Goal: Register for event/course

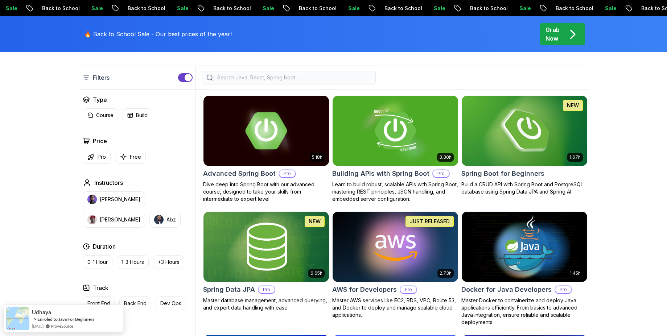
click at [495, 134] on img at bounding box center [525, 131] width 132 height 74
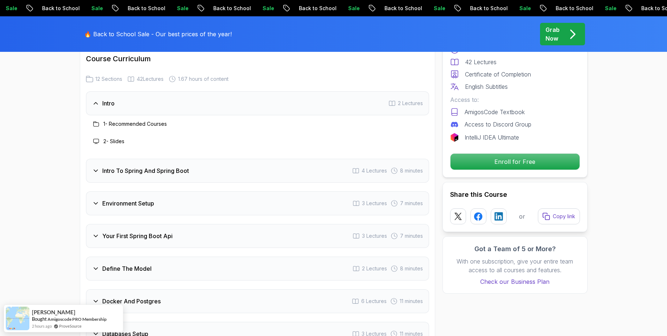
scroll to position [1001, 0]
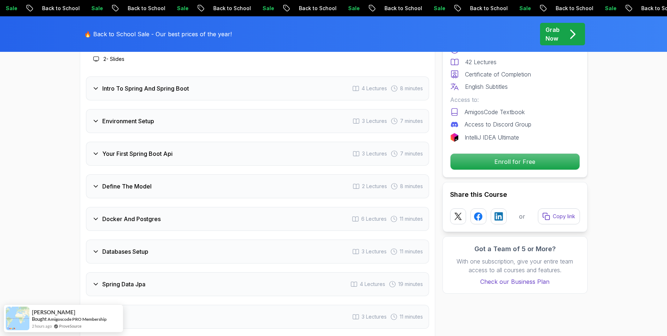
click at [191, 207] on div "Docker And Postgres 6 Lectures 11 minutes" at bounding box center [257, 219] width 343 height 24
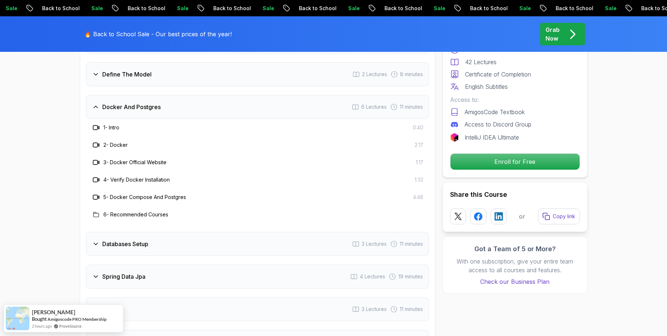
scroll to position [1088, 0]
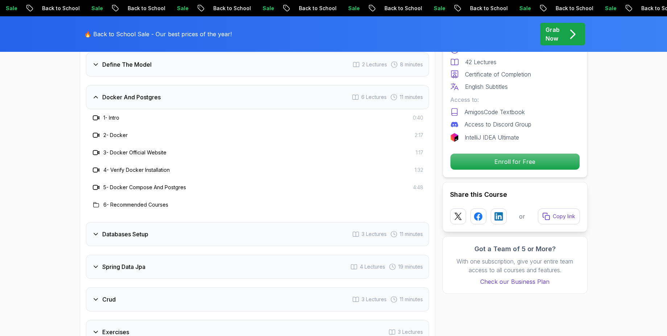
click at [294, 225] on div "Databases Setup 3 Lectures 11 minutes" at bounding box center [257, 234] width 343 height 24
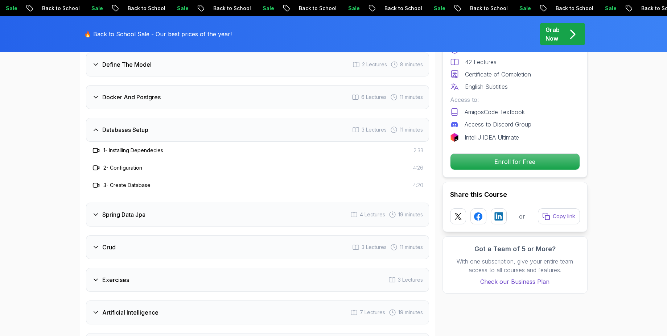
click at [234, 211] on div "Spring Data Jpa 4 Lectures 19 minutes" at bounding box center [257, 215] width 343 height 24
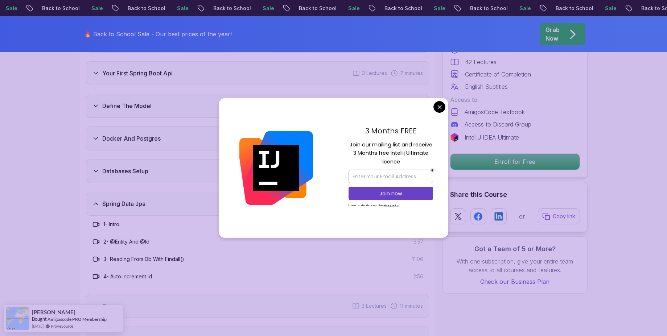
scroll to position [1045, 0]
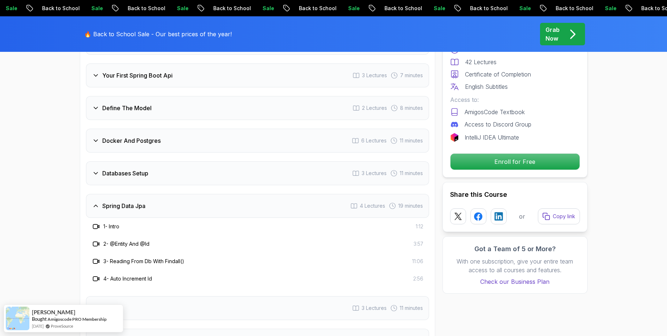
click at [171, 167] on div "Databases Setup 3 Lectures 11 minutes" at bounding box center [257, 173] width 343 height 24
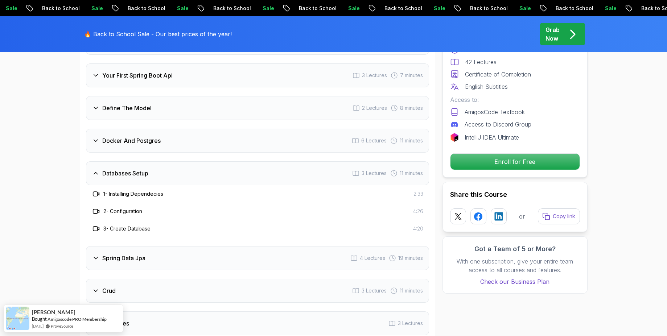
click at [162, 135] on div "Docker And Postgres 6 Lectures 11 minutes" at bounding box center [257, 141] width 343 height 24
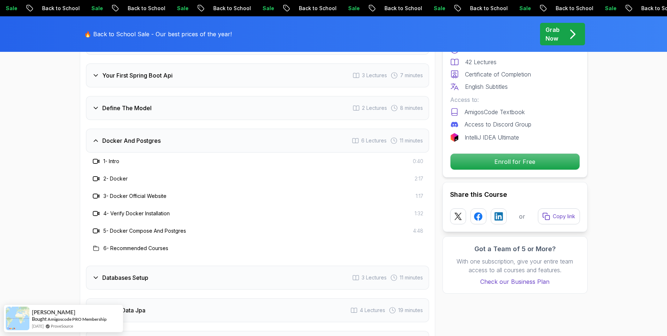
click at [122, 175] on h3 "2 - Docker" at bounding box center [115, 178] width 24 height 7
drag, startPoint x: 119, startPoint y: 154, endPoint x: 169, endPoint y: 160, distance: 50.8
click at [119, 158] on h3 "1 - Intro" at bounding box center [111, 161] width 16 height 7
click at [424, 171] on div "2 - Docker 2:17" at bounding box center [257, 178] width 343 height 17
click at [414, 194] on div "3 - Docker Official Website 1:17" at bounding box center [257, 196] width 343 height 17
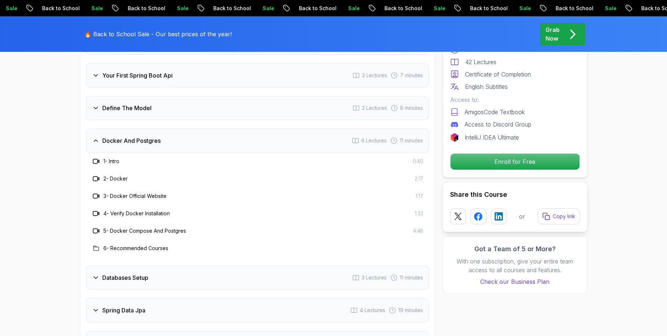
click at [413, 222] on div "5 - Docker Compose And Postgres 4:48" at bounding box center [257, 230] width 343 height 17
click at [413, 227] on span "4:48" at bounding box center [418, 230] width 10 height 7
click at [130, 245] on h3 "6 - Recommended Courses" at bounding box center [135, 248] width 65 height 7
click at [95, 246] on icon at bounding box center [96, 249] width 6 height 6
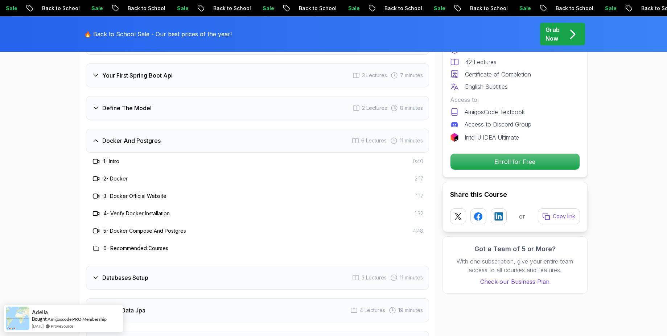
click at [133, 245] on h3 "6 - Recommended Courses" at bounding box center [135, 248] width 65 height 7
click at [142, 245] on h3 "6 - Recommended Courses" at bounding box center [135, 248] width 65 height 7
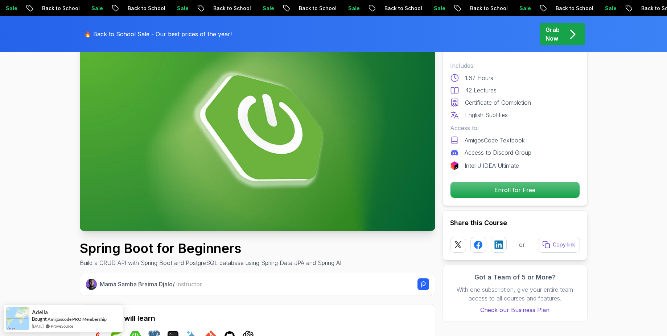
scroll to position [0, 0]
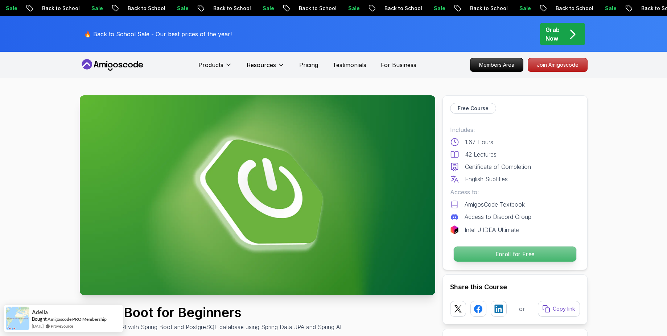
click at [520, 257] on p "Enroll for Free" at bounding box center [515, 254] width 123 height 15
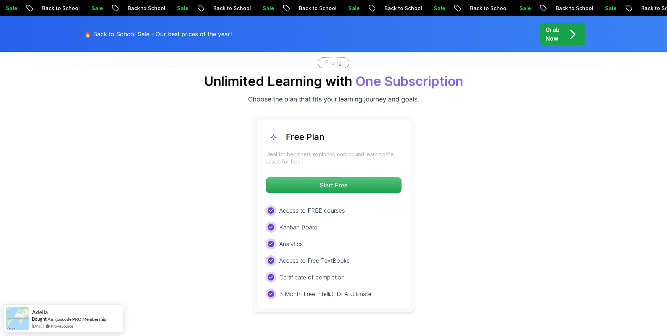
scroll to position [1546, 0]
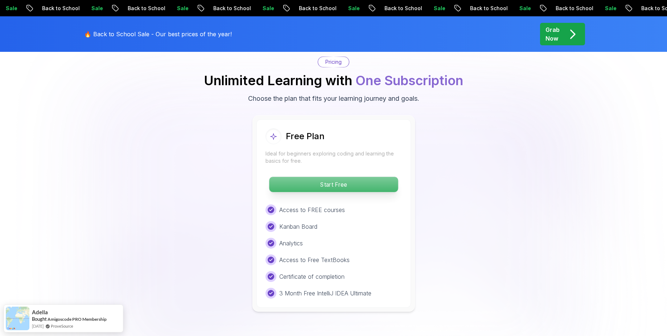
click at [333, 177] on p "Start Free" at bounding box center [333, 184] width 129 height 15
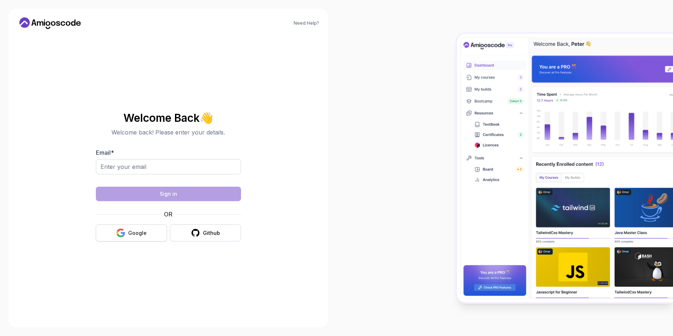
click at [151, 228] on button "Google" at bounding box center [131, 233] width 71 height 17
click at [139, 230] on div "Google" at bounding box center [137, 233] width 19 height 7
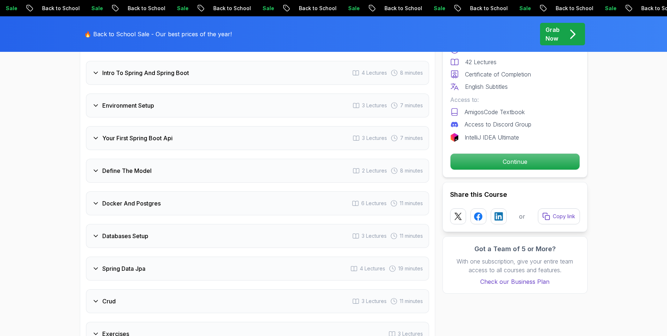
scroll to position [1045, 0]
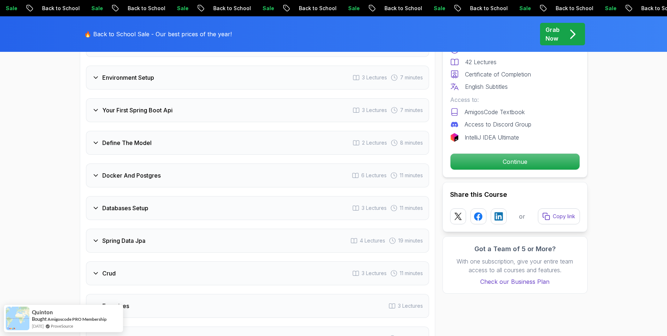
click at [122, 171] on div "Docker And Postgres 6 Lectures 11 minutes" at bounding box center [257, 176] width 343 height 24
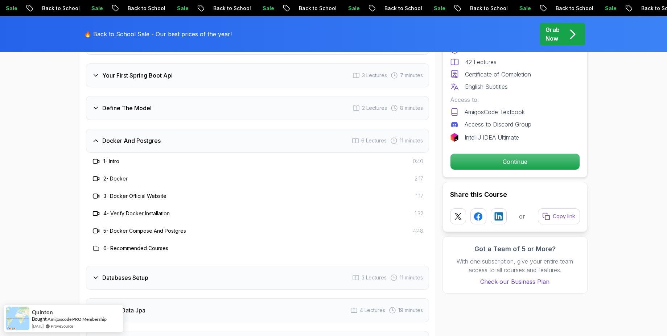
click at [124, 245] on h3 "6 - Recommended Courses" at bounding box center [135, 248] width 65 height 7
click at [95, 246] on icon at bounding box center [95, 248] width 5 height 5
click at [139, 245] on h3 "6 - Recommended Courses" at bounding box center [135, 248] width 65 height 7
click at [535, 164] on p "Continue" at bounding box center [515, 161] width 123 height 15
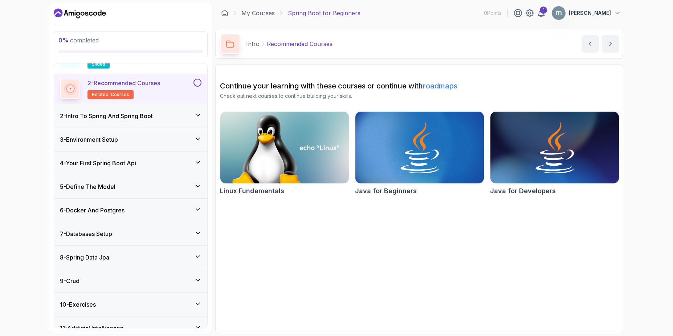
click at [148, 208] on div "6 - Docker And Postgres" at bounding box center [130, 210] width 141 height 9
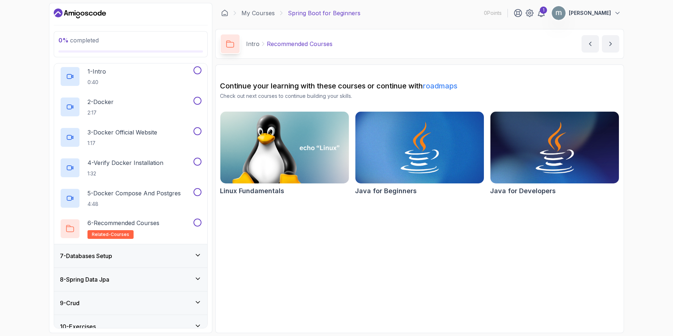
scroll to position [148, 0]
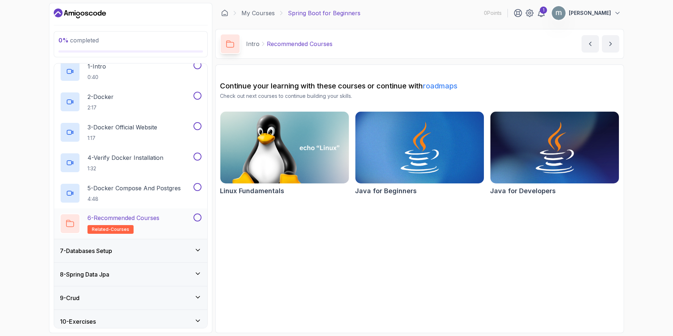
click at [116, 221] on p "6 - Recommended Courses" at bounding box center [123, 218] width 72 height 9
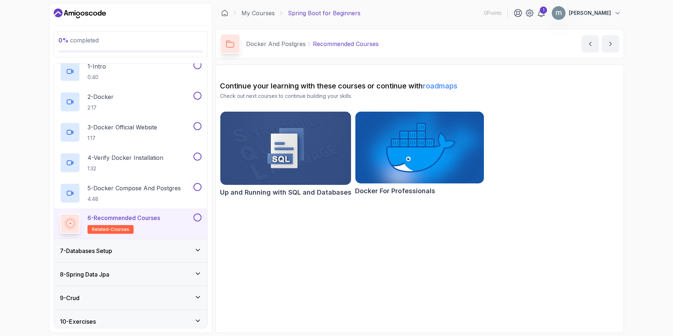
click at [429, 153] on img at bounding box center [419, 147] width 135 height 75
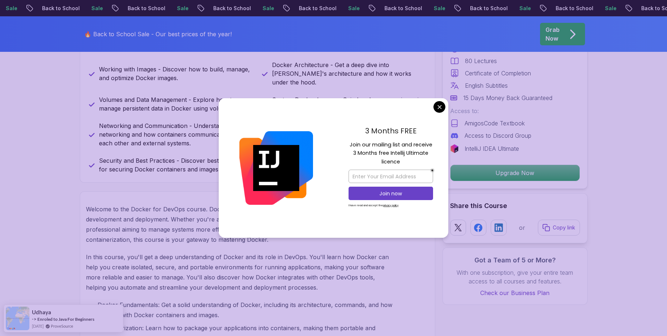
scroll to position [258, 0]
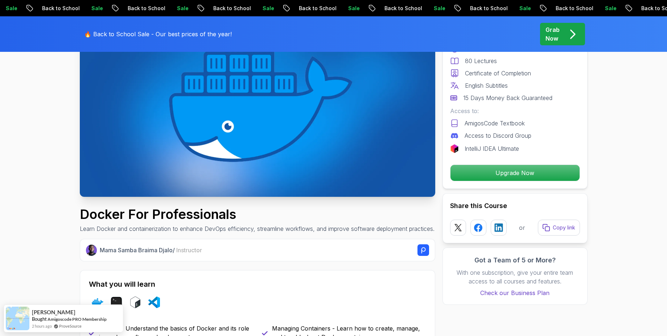
scroll to position [0, 0]
